Goal: Task Accomplishment & Management: Manage account settings

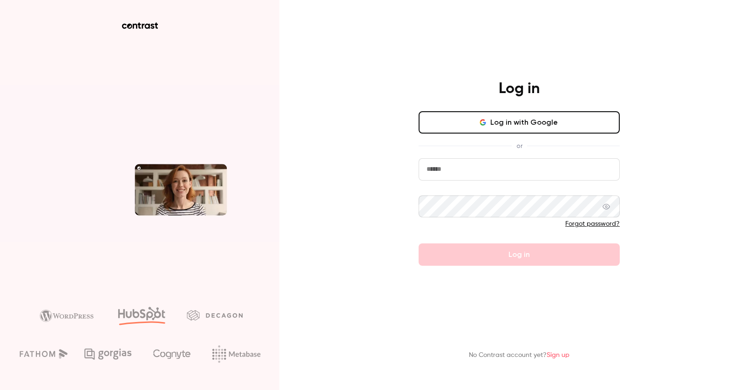
click at [525, 121] on button "Log in with Google" at bounding box center [519, 122] width 201 height 22
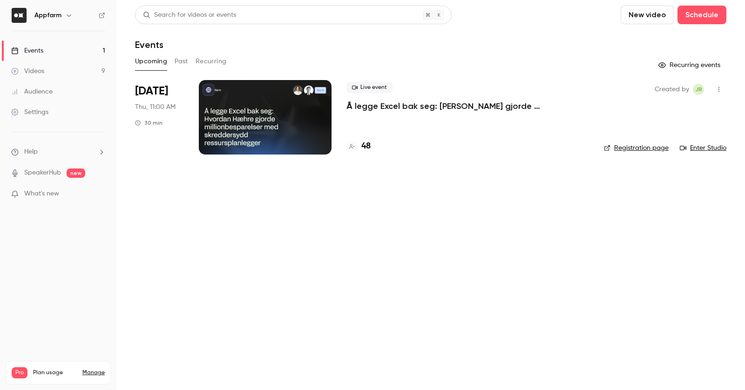
click at [41, 369] on span "Plan usage" at bounding box center [55, 372] width 44 height 7
click at [41, 119] on link "Settings" at bounding box center [58, 112] width 116 height 20
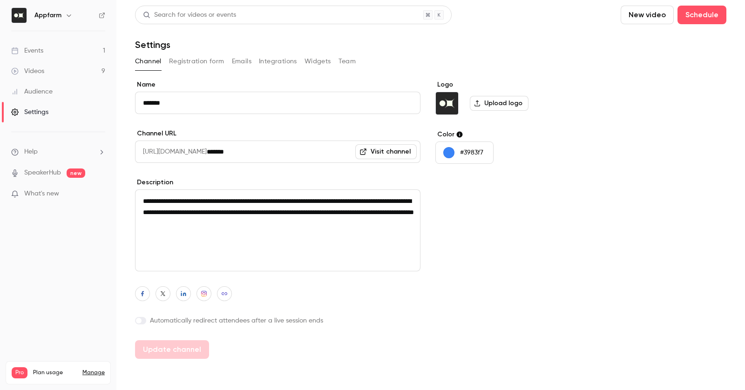
click at [93, 369] on link "Manage" at bounding box center [93, 372] width 22 height 7
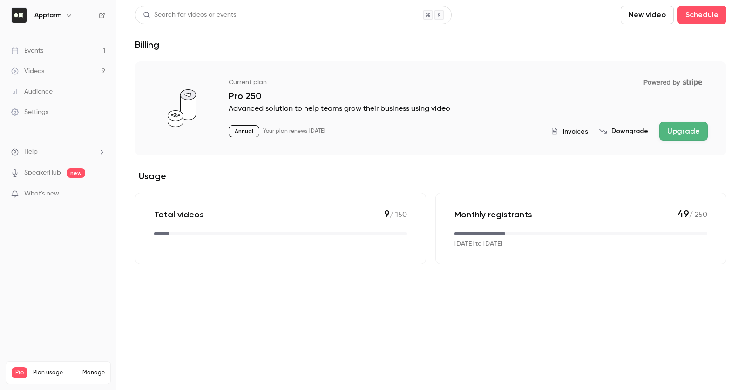
click at [574, 127] on span "Invoices" at bounding box center [575, 132] width 25 height 10
